Goal: Information Seeking & Learning: Learn about a topic

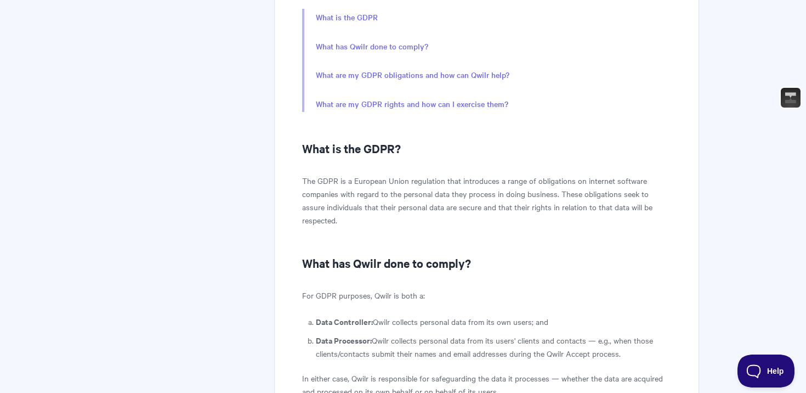
click at [346, 197] on p "The GDPR is a European Union regulation that introduces a range of obligations …" at bounding box center [486, 200] width 369 height 53
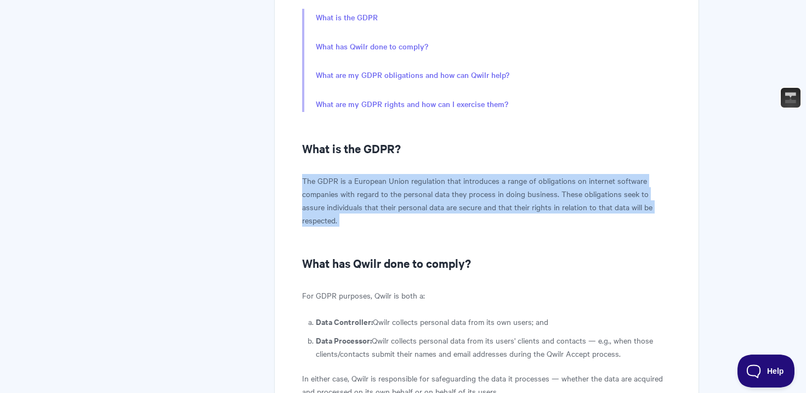
click at [346, 197] on p "The GDPR is a European Union regulation that introduces a range of obligations …" at bounding box center [486, 200] width 369 height 53
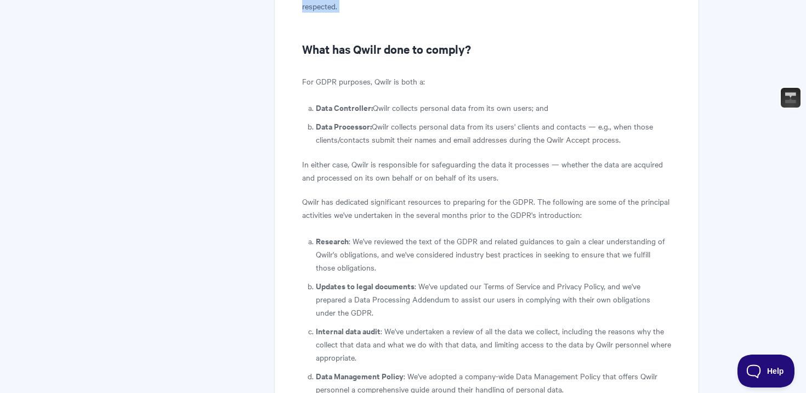
scroll to position [640, 0]
click at [360, 165] on p "In either case, Qwilr is responsible for safeguarding the data it processes — w…" at bounding box center [486, 169] width 369 height 26
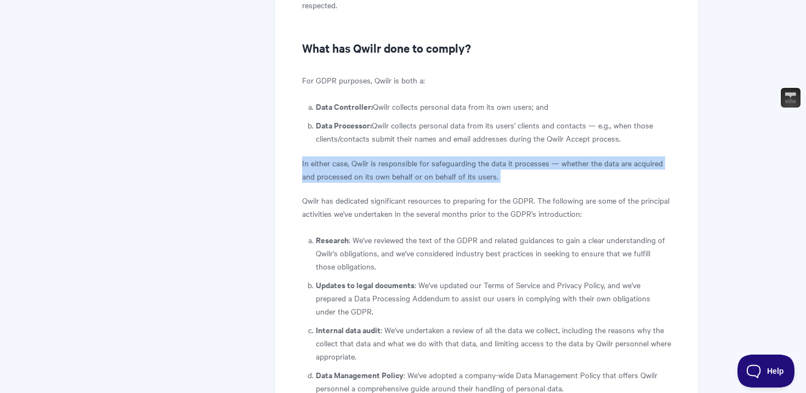
click at [360, 165] on p "In either case, Qwilr is responsible for safeguarding the data it processes — w…" at bounding box center [486, 169] width 369 height 26
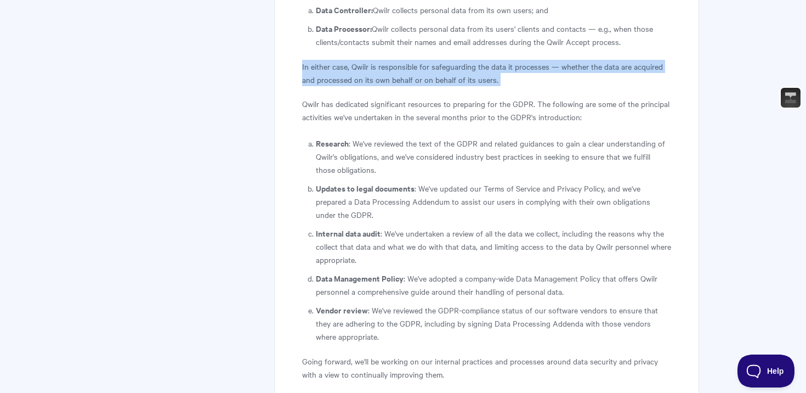
scroll to position [737, 0]
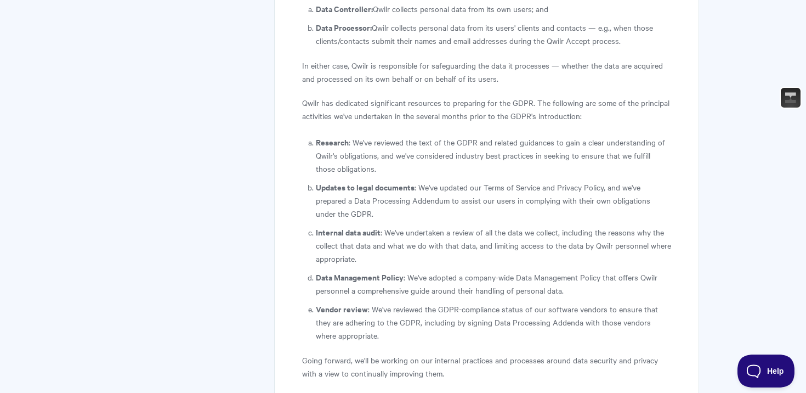
click at [373, 137] on li "Research : We've reviewed the text of the GDPR and related guidances to gain a …" at bounding box center [493, 154] width 355 height 39
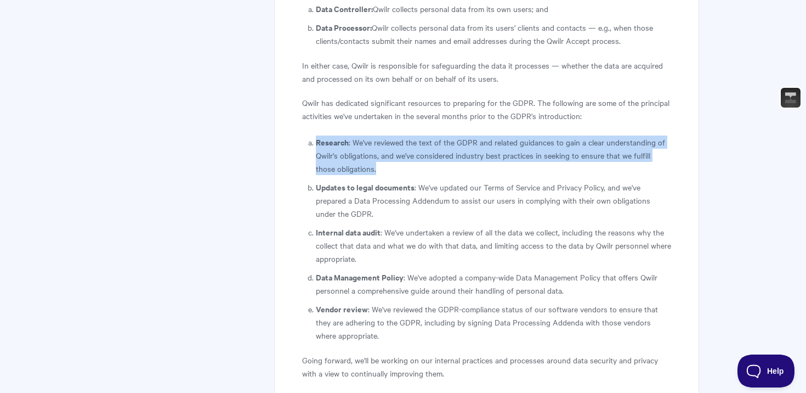
click at [373, 137] on li "Research : We've reviewed the text of the GDPR and related guidances to gain a …" at bounding box center [493, 154] width 355 height 39
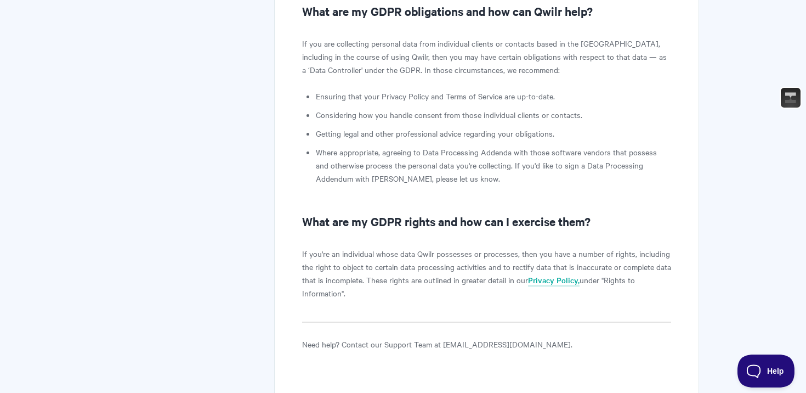
scroll to position [1213, 0]
